Goal: Transaction & Acquisition: Download file/media

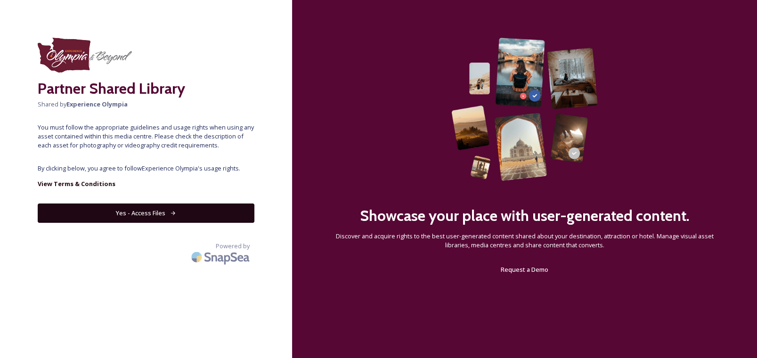
click at [161, 204] on button "Yes - Access Files" at bounding box center [146, 213] width 217 height 19
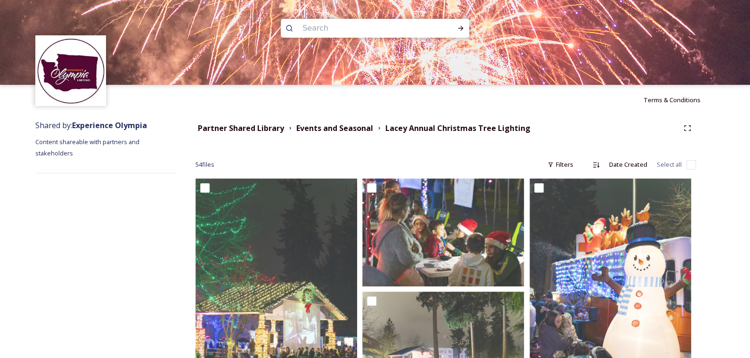
click at [689, 166] on input "checkbox" at bounding box center [690, 164] width 9 height 9
checkbox input "true"
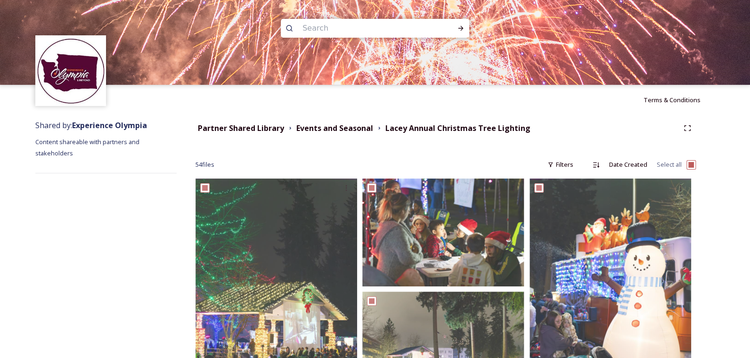
checkbox input "true"
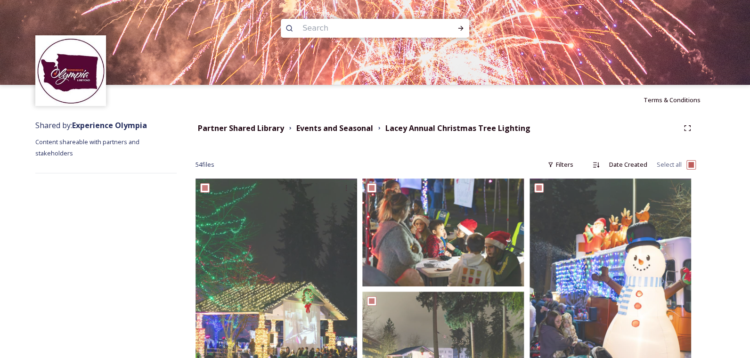
checkbox input "true"
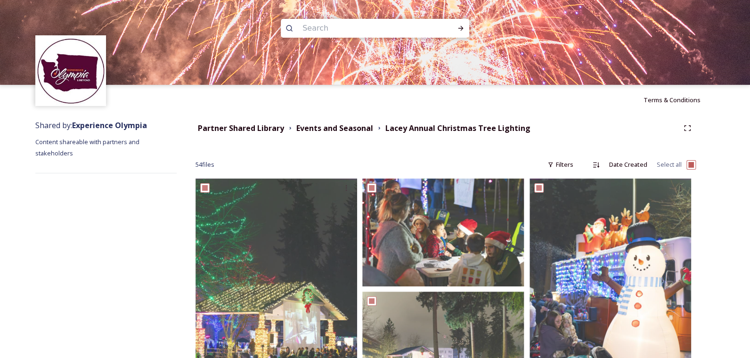
checkbox input "true"
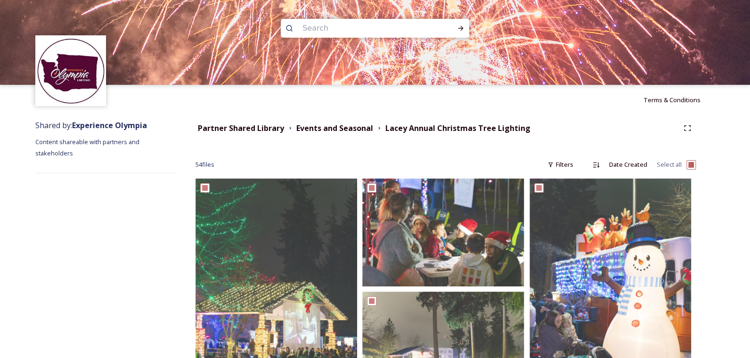
checkbox input "true"
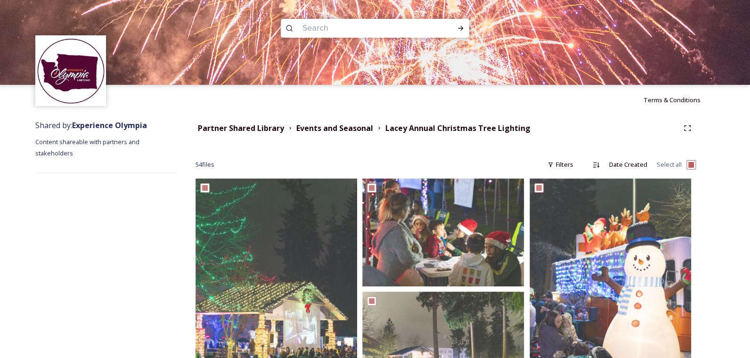
checkbox input "true"
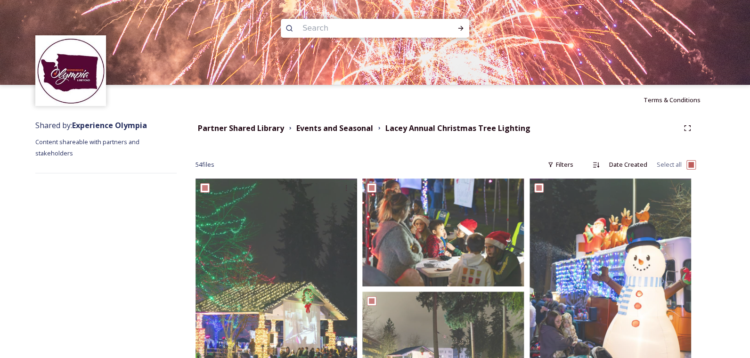
checkbox input "true"
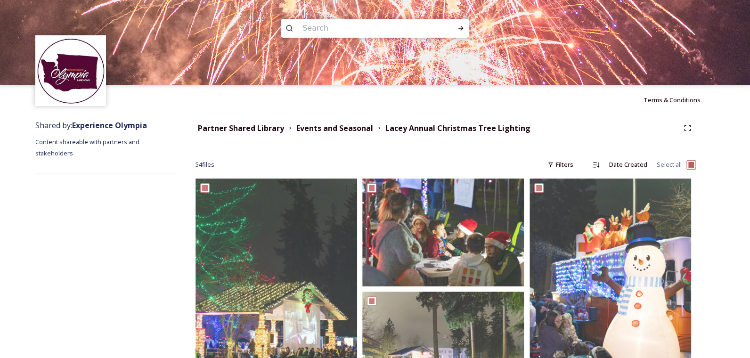
checkbox input "true"
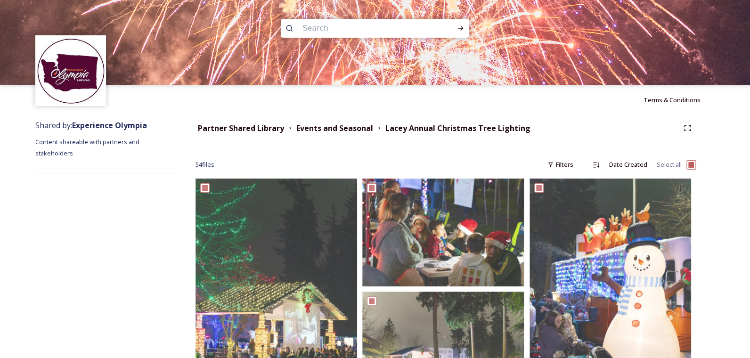
checkbox input "true"
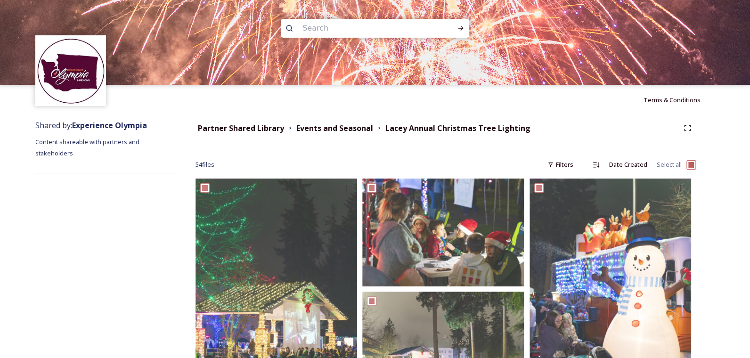
checkbox input "true"
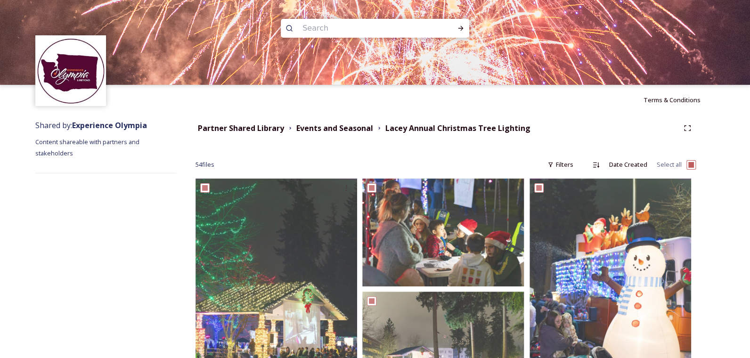
checkbox input "true"
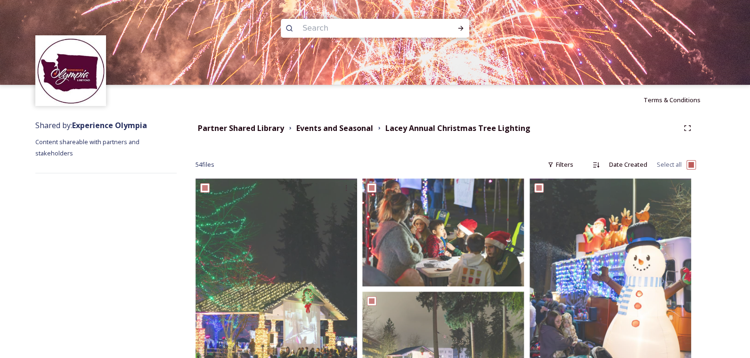
checkbox input "true"
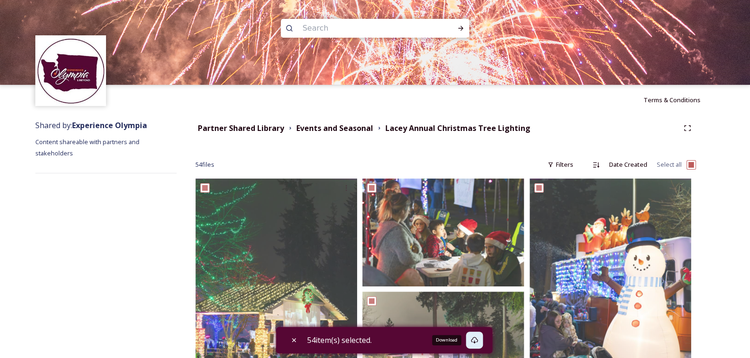
click at [477, 345] on div "Download" at bounding box center [474, 340] width 17 height 17
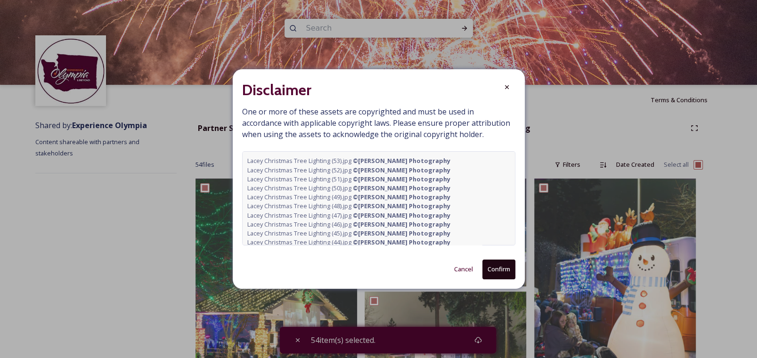
click at [494, 274] on button "Confirm" at bounding box center [498, 269] width 33 height 19
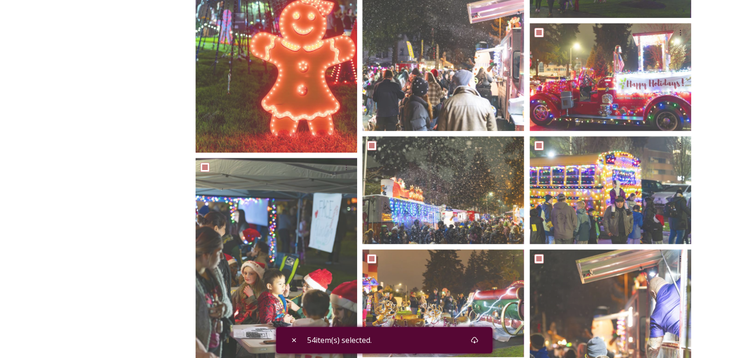
scroll to position [518, 0]
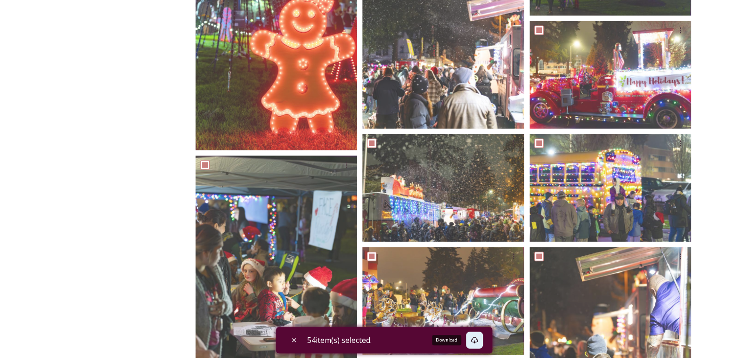
click at [476, 338] on icon at bounding box center [474, 340] width 7 height 7
click at [476, 340] on icon at bounding box center [475, 340] width 8 height 8
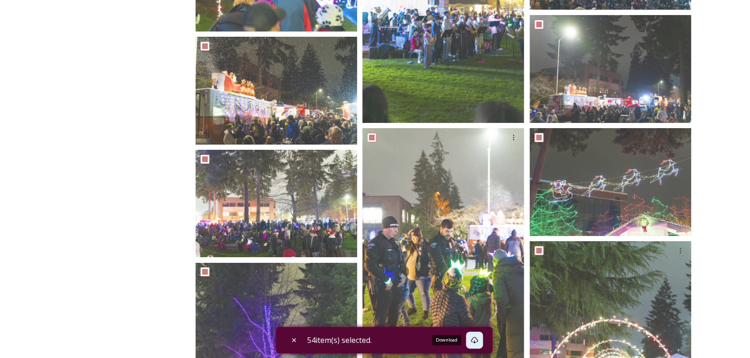
scroll to position [1794, 0]
